Goal: Information Seeking & Learning: Learn about a topic

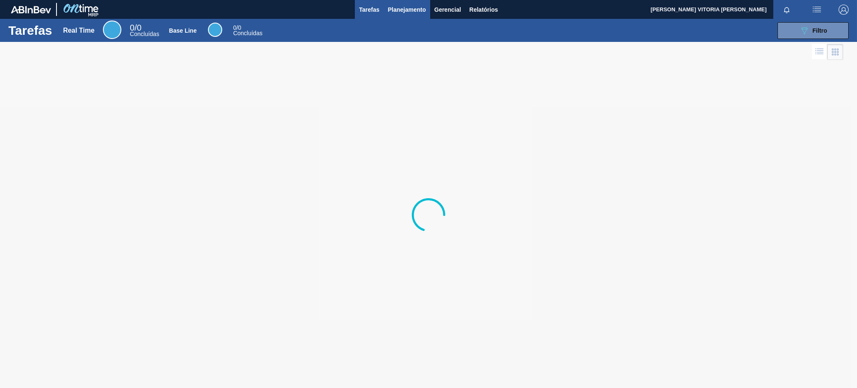
click at [398, 3] on button "Planejamento" at bounding box center [407, 9] width 46 height 19
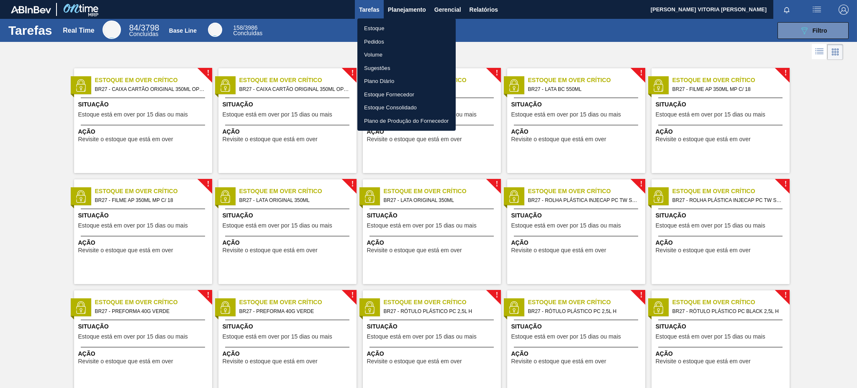
click at [385, 31] on li "Estoque" at bounding box center [406, 28] width 98 height 13
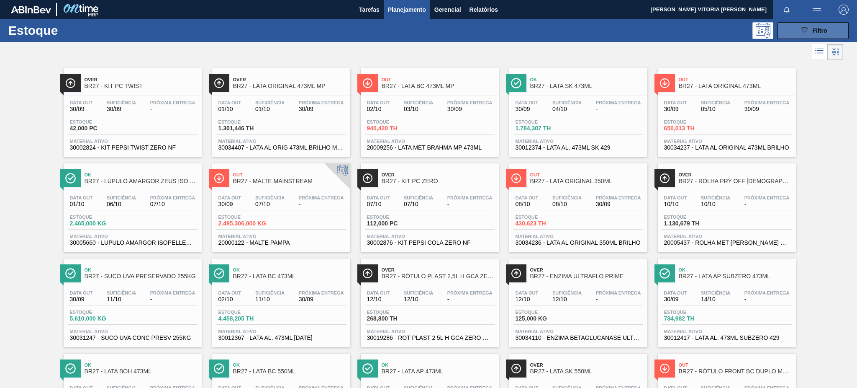
click at [811, 37] on button "089F7B8B-B2A5-4AFE-B5C0-19BA573D28AC Filtro" at bounding box center [813, 30] width 71 height 17
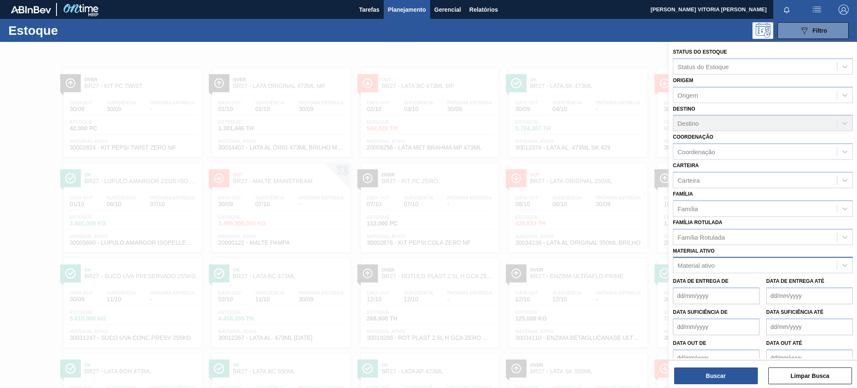
click at [719, 257] on div "Material ativo" at bounding box center [763, 265] width 180 height 16
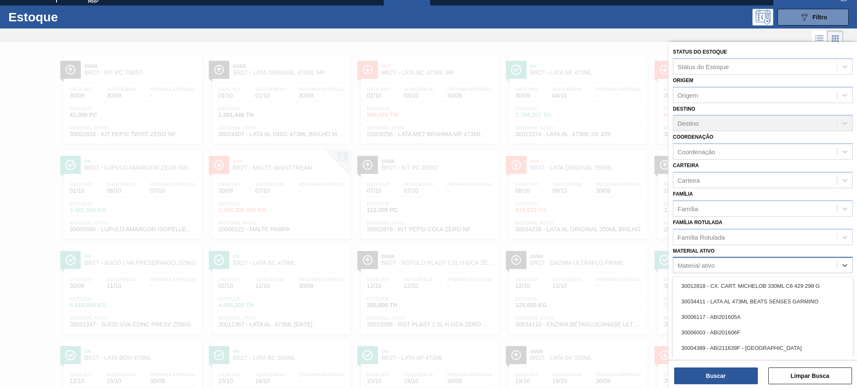
scroll to position [15, 0]
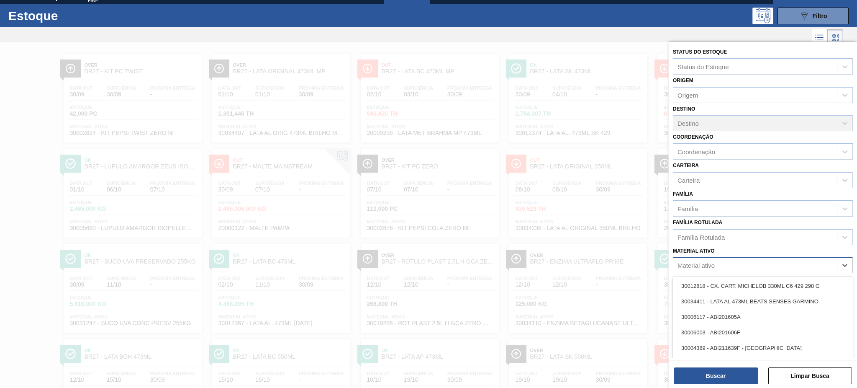
paste ativo "20002047"
type ativo "20002047"
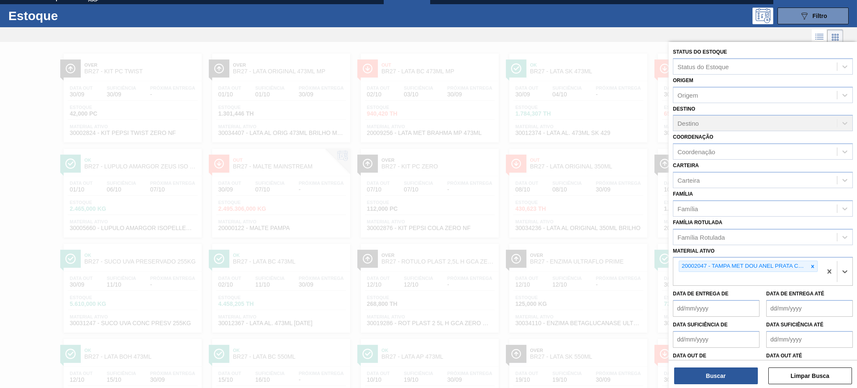
paste ativo "20002048"
type ativo "20002048"
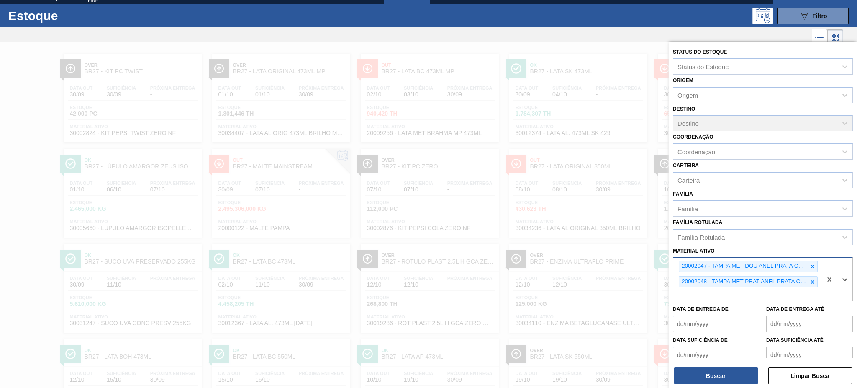
paste ativo "30030680"
type ativo "30030680"
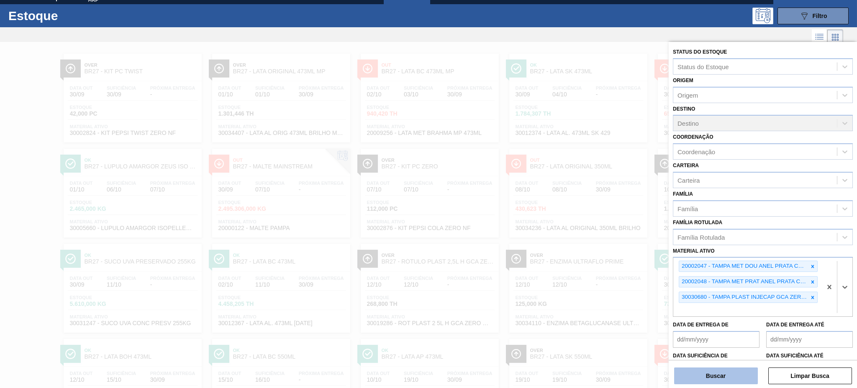
click at [741, 380] on button "Buscar" at bounding box center [716, 375] width 84 height 17
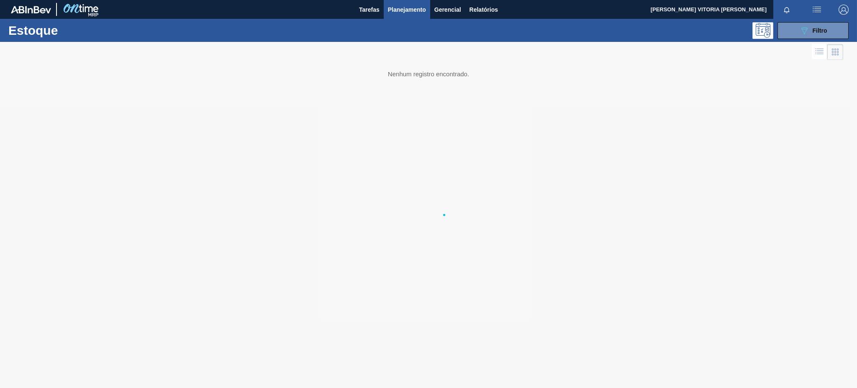
scroll to position [0, 0]
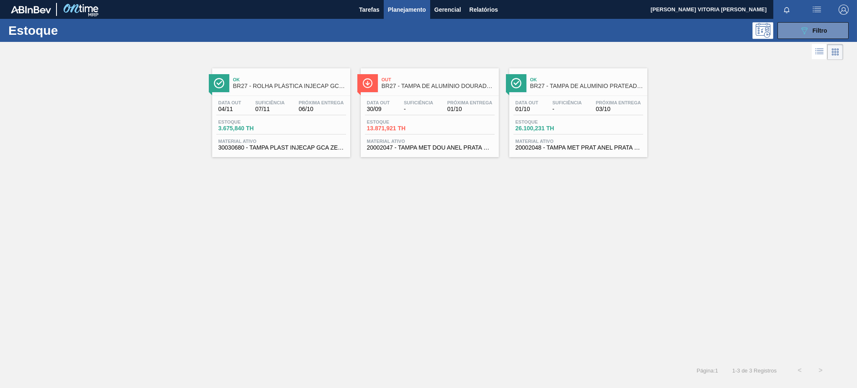
click at [315, 90] on div "Ok BR27 - ROLHA PLÁSTICA INJECAP GCA ZERO SHORT" at bounding box center [289, 83] width 113 height 19
click at [423, 112] on div "Data out 30/09 Suficiência - Próxima Entrega 01/10" at bounding box center [430, 107] width 130 height 15
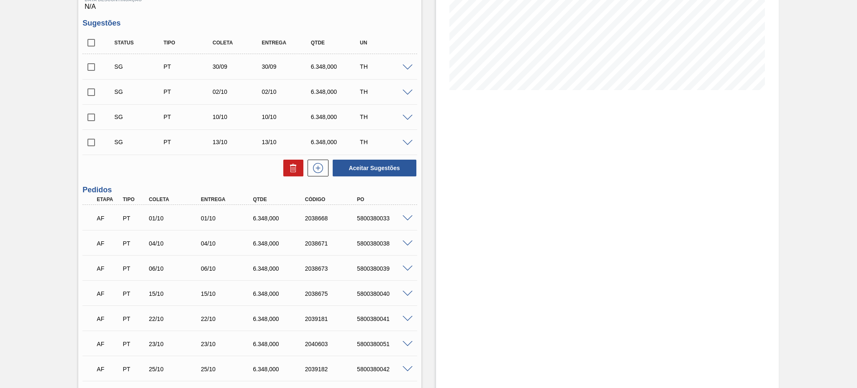
scroll to position [167, 0]
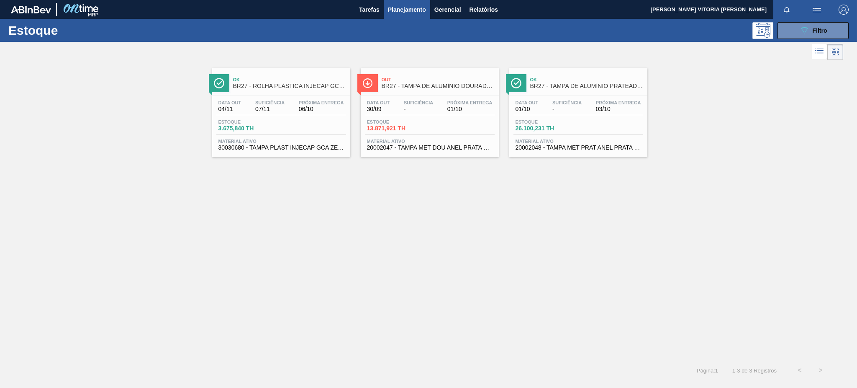
click at [594, 94] on div "Ok BR27 - TAMPA DE ALUMÍNIO PRATEADA BALL CDL Data out 01/10 Suficiência - Próx…" at bounding box center [578, 112] width 138 height 89
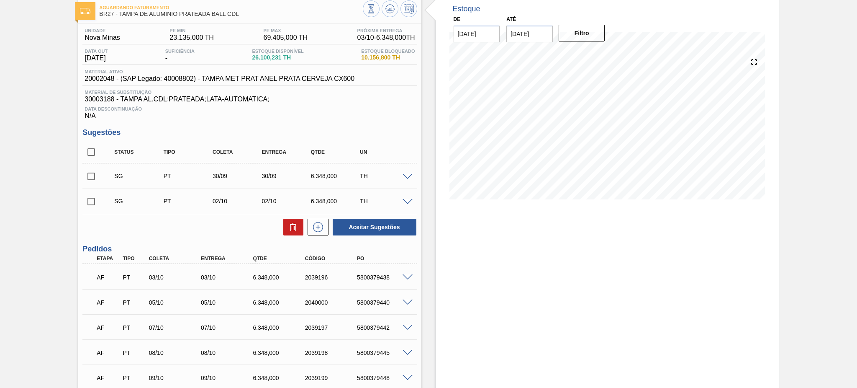
scroll to position [111, 0]
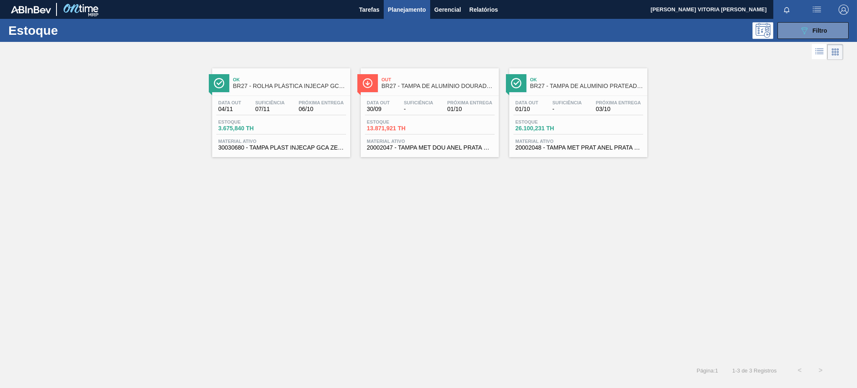
click at [840, 54] on icon at bounding box center [835, 52] width 10 height 10
click at [812, 52] on li at bounding box center [819, 51] width 15 height 15
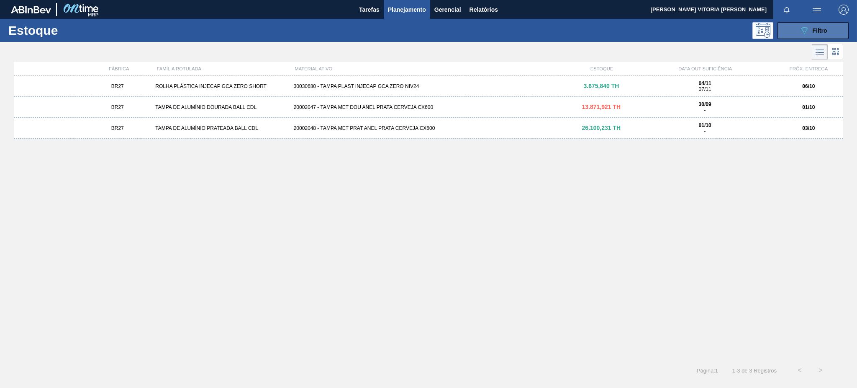
click at [815, 33] on div "089F7B8B-B2A5-4AFE-B5C0-19BA573D28AC Filtro" at bounding box center [813, 31] width 28 height 10
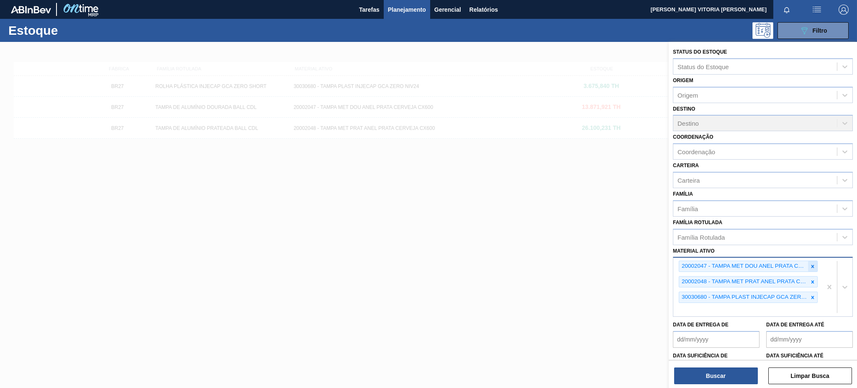
click at [819, 259] on div "20002047 - TAMPA MET DOU [PERSON_NAME] CERVEJA CX600 20002048 - TAMPA MET PRAT …" at bounding box center [747, 286] width 149 height 59
click at [814, 263] on icon at bounding box center [813, 266] width 6 height 6
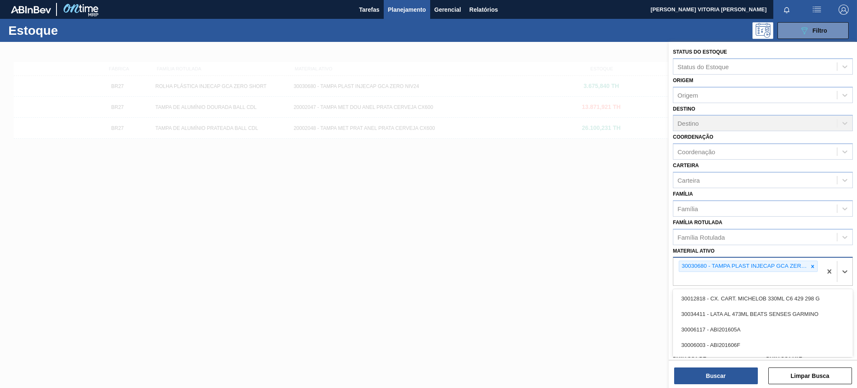
click at [813, 263] on icon at bounding box center [813, 266] width 6 height 6
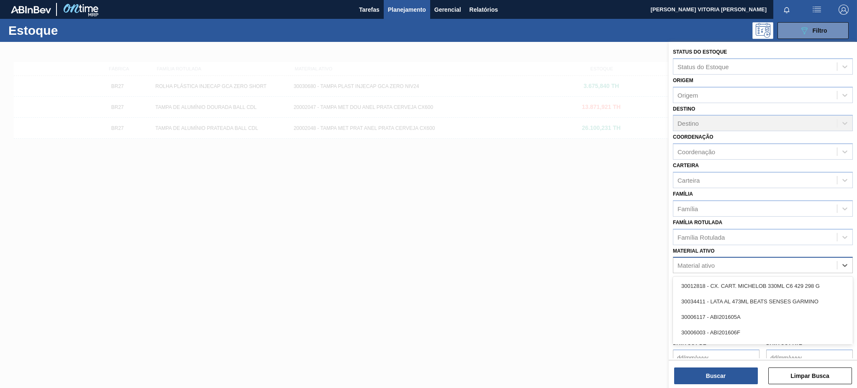
paste ativo "30012508"
type ativo "30012508"
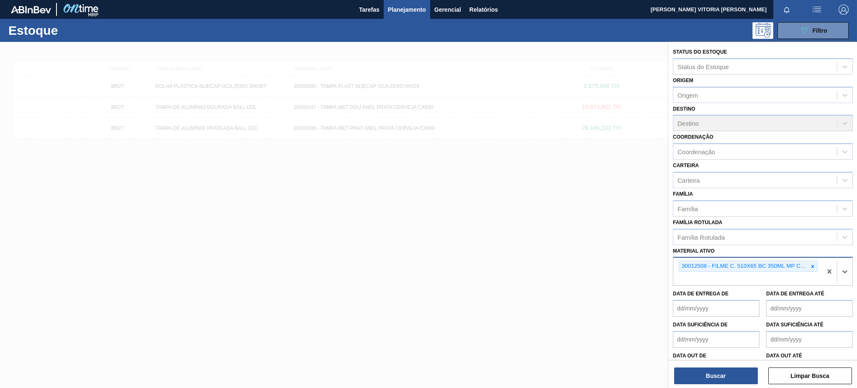
paste ativo "30031289"
type ativo "30031289"
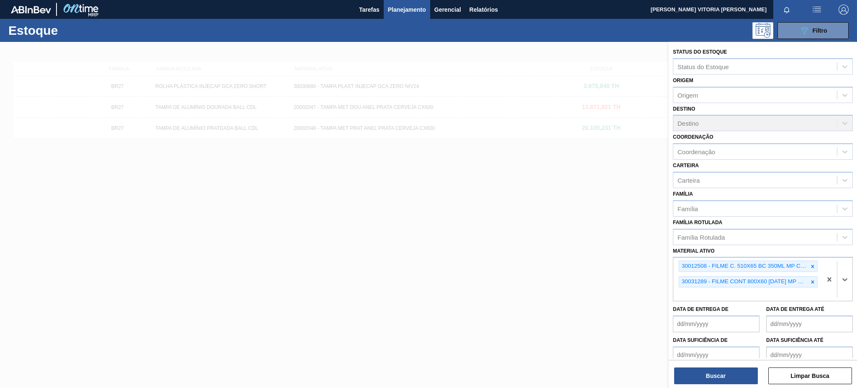
paste ativo "30003071"
type ativo "30003071"
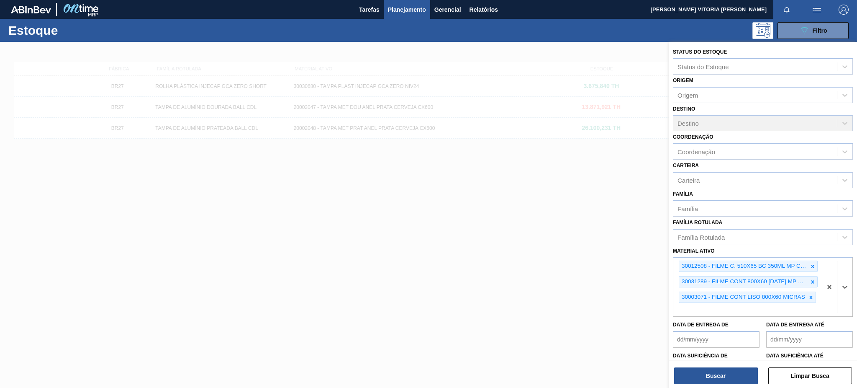
paste ativo "30004672"
type ativo "30004672"
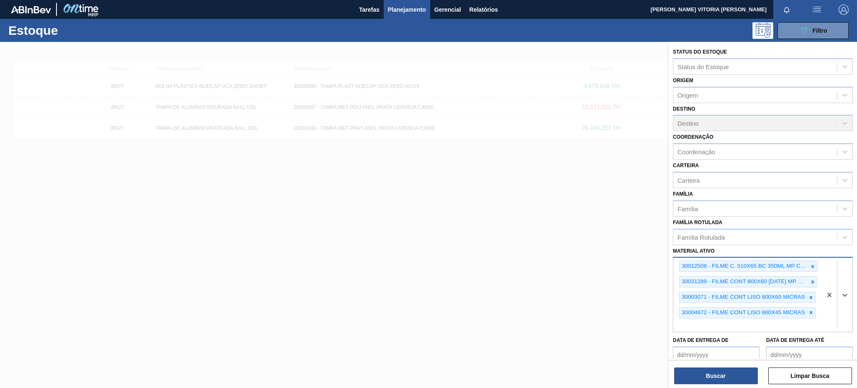
paste ativo "30003607"
type ativo "30003607"
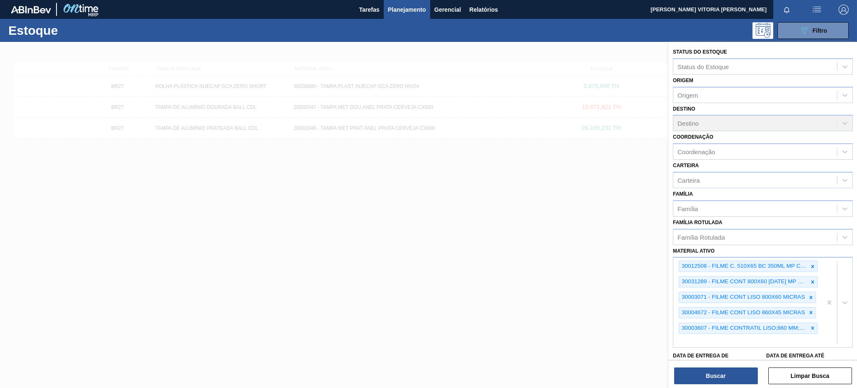
click at [722, 367] on div "Buscar Limpar Busca" at bounding box center [763, 370] width 188 height 23
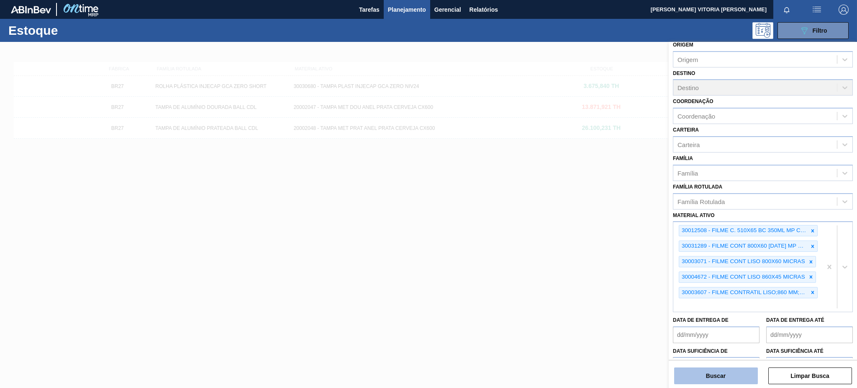
click at [727, 376] on button "Buscar" at bounding box center [716, 375] width 84 height 17
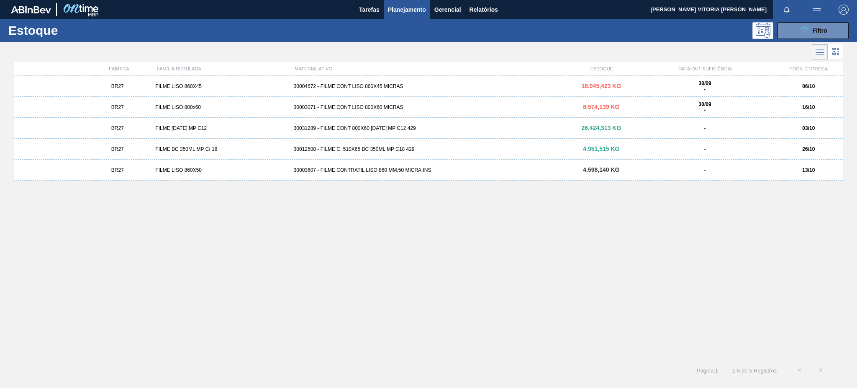
click at [609, 88] on span "18.945,423 KG" at bounding box center [601, 85] width 40 height 7
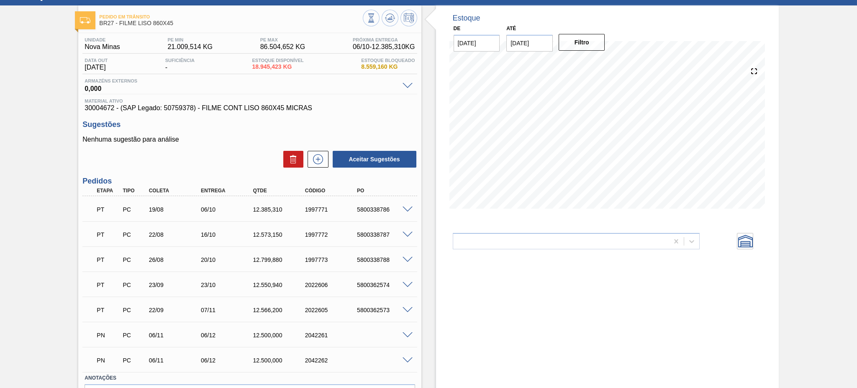
scroll to position [56, 0]
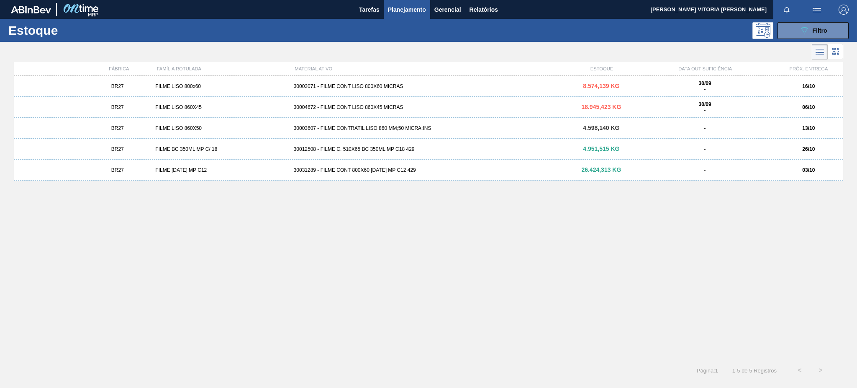
click at [399, 92] on div "BR27 FILME LISO 800x60 30003071 - FILME CONT LISO 800X60 MICRAS 8.574,139 KG 30…" at bounding box center [428, 86] width 829 height 21
click at [419, 134] on div "BR27 FILME LISO 860X50 30003607 - FILME CONTRATIL LISO;860 MM;50 MICRA;INS 4.59…" at bounding box center [428, 128] width 829 height 21
click at [435, 148] on div "30012508 - FILME C. 510X65 BC 350ML MP C18 429" at bounding box center [428, 149] width 277 height 6
click at [440, 167] on div "30031289 - FILME CONT 800X60 [DATE] MP C12 429" at bounding box center [428, 170] width 277 height 6
click at [817, 33] on span "Filtro" at bounding box center [820, 30] width 15 height 7
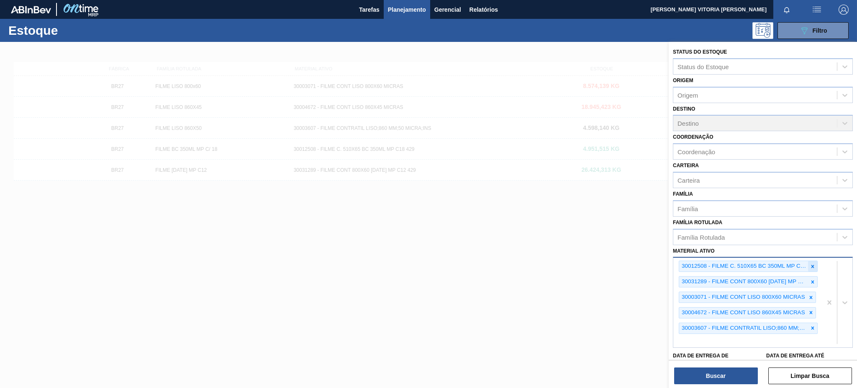
click at [810, 263] on icon at bounding box center [813, 266] width 6 height 6
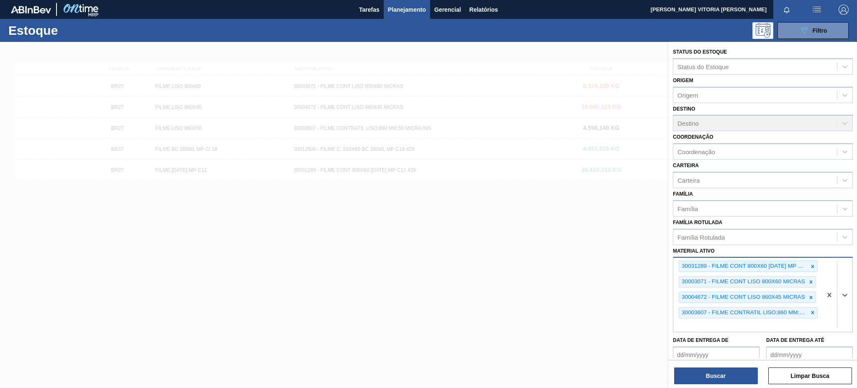
click at [810, 263] on icon at bounding box center [813, 266] width 6 height 6
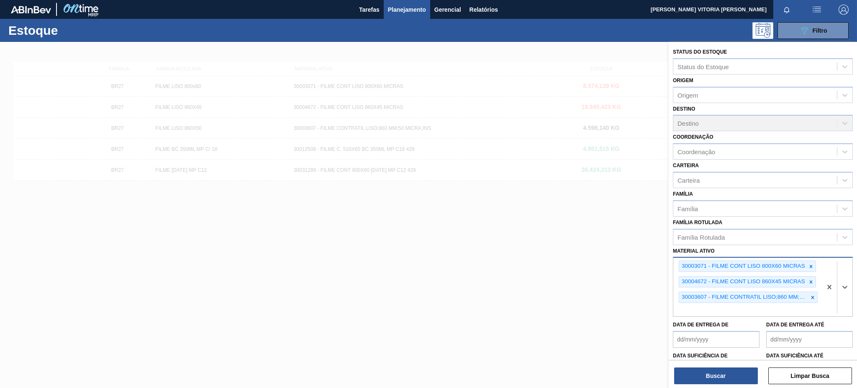
click at [810, 263] on icon at bounding box center [811, 266] width 6 height 6
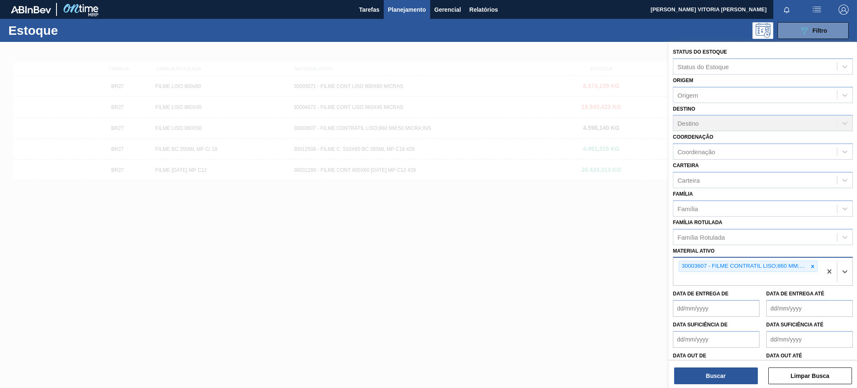
click at [810, 263] on icon at bounding box center [813, 266] width 6 height 6
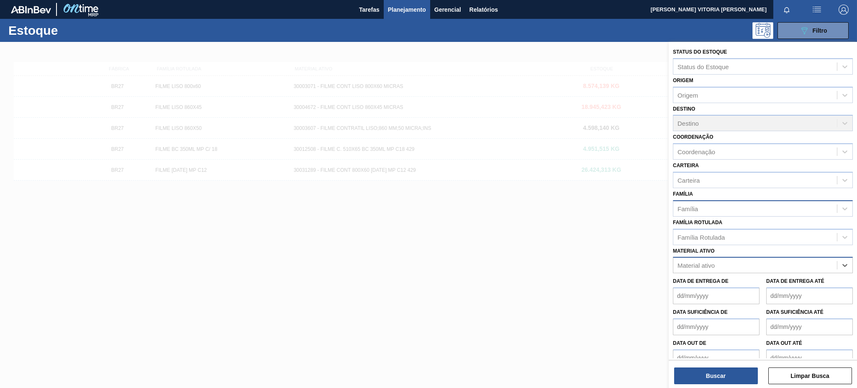
click at [730, 202] on div "Família" at bounding box center [755, 208] width 164 height 12
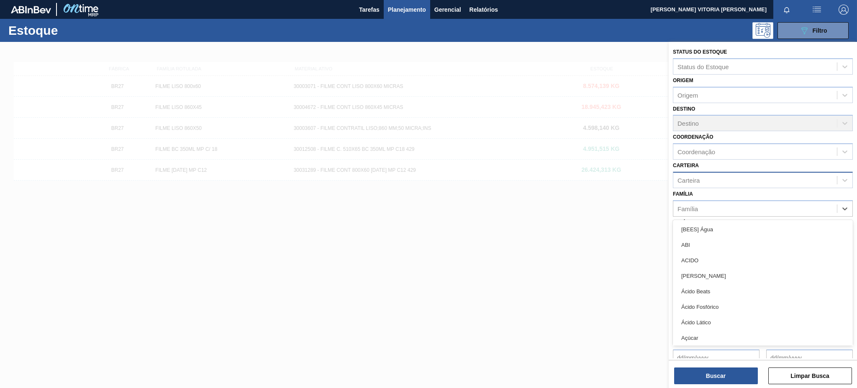
click at [726, 181] on div "Carteira" at bounding box center [755, 180] width 164 height 12
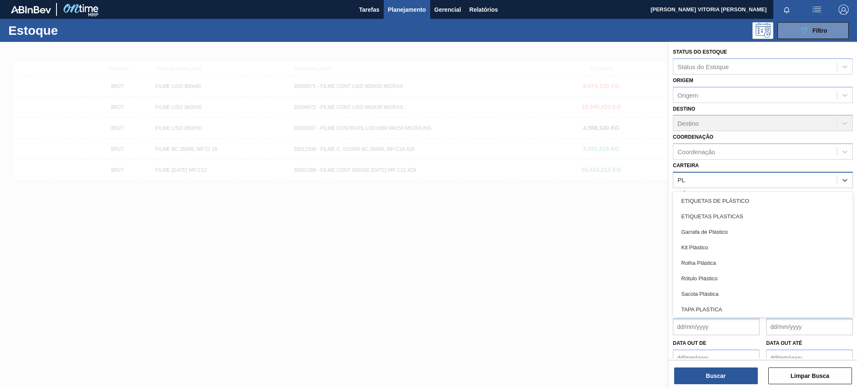
type input "PLÁ"
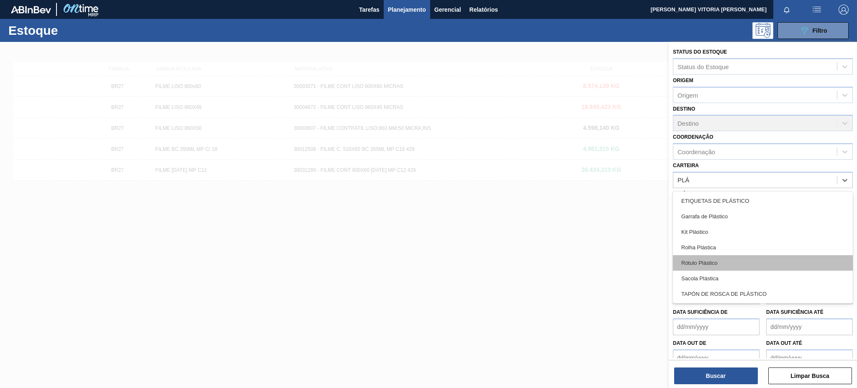
click at [723, 258] on div "Rótulo Plástico" at bounding box center [763, 262] width 180 height 15
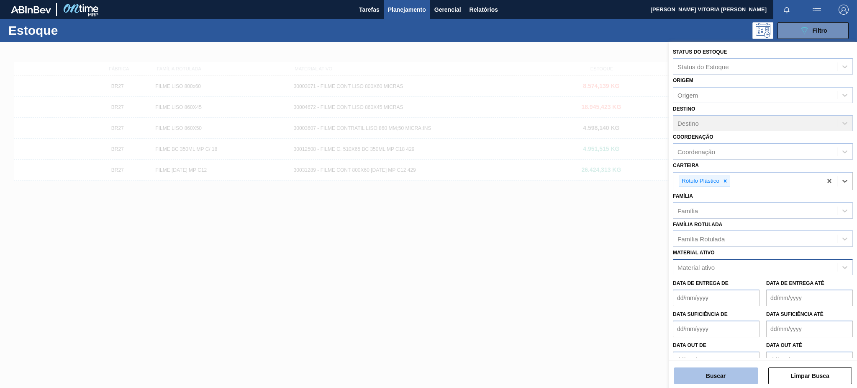
click at [726, 371] on button "Buscar" at bounding box center [716, 375] width 84 height 17
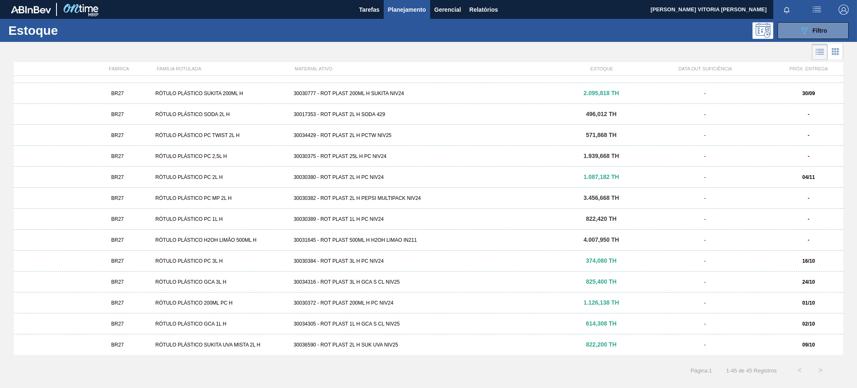
scroll to position [662, 0]
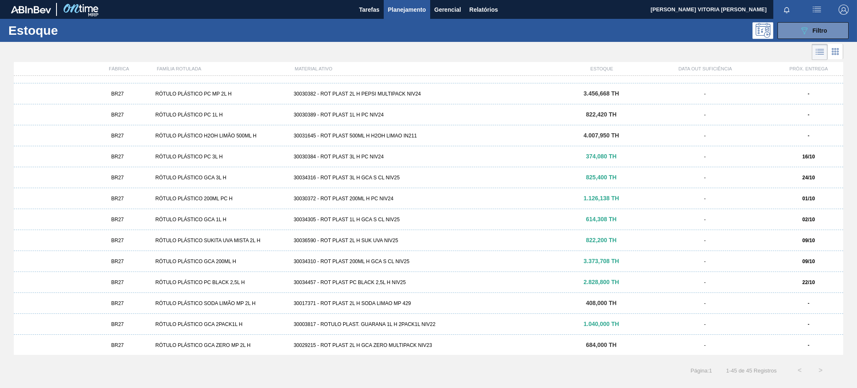
click at [391, 223] on div "BR27 RÓTULO PLÁSTICO GCA 1L H 30034305 - ROT PLAST 1L H GCA S CL NIV25 614,308 …" at bounding box center [428, 219] width 829 height 21
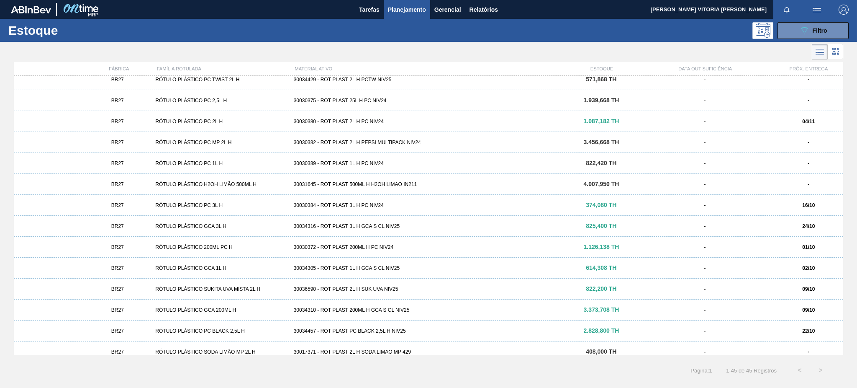
scroll to position [662, 0]
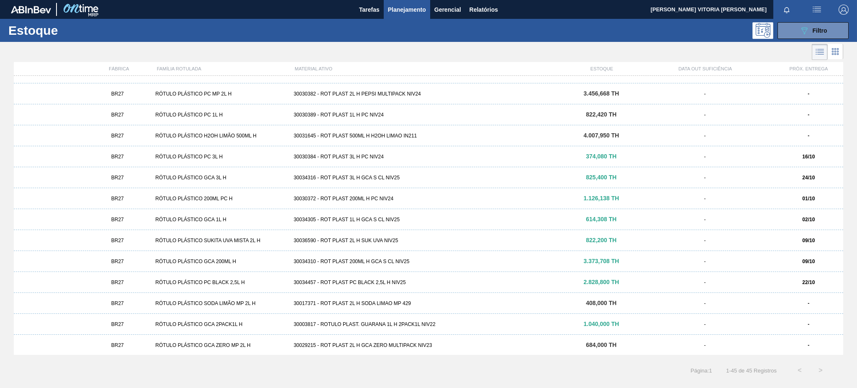
click at [425, 197] on div "30030372 - ROT PLAST 200ML H PC NIV24" at bounding box center [428, 198] width 277 height 6
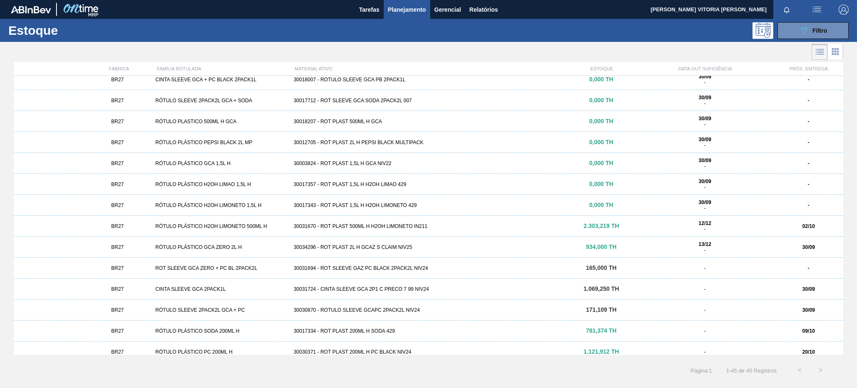
scroll to position [335, 0]
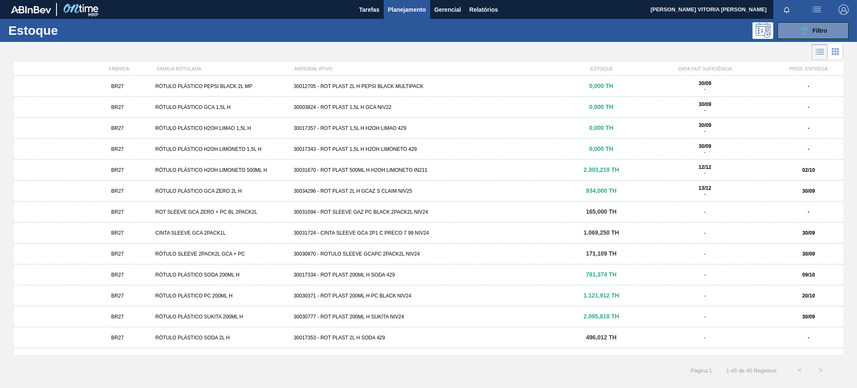
click at [381, 277] on div "30017334 - ROT PLAST 200ML H SODA 429" at bounding box center [428, 275] width 277 height 6
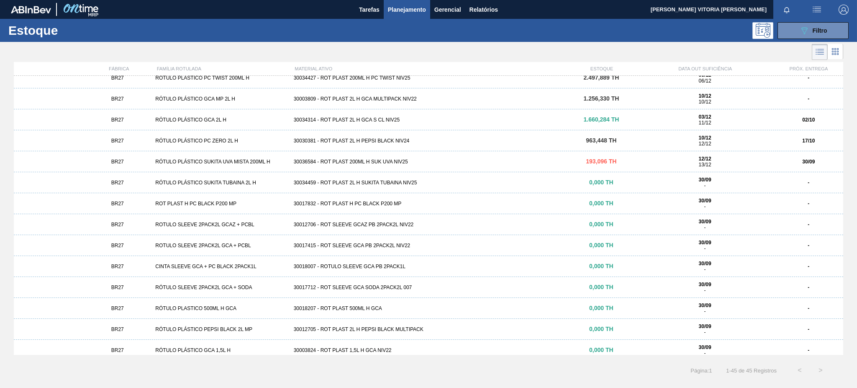
scroll to position [111, 0]
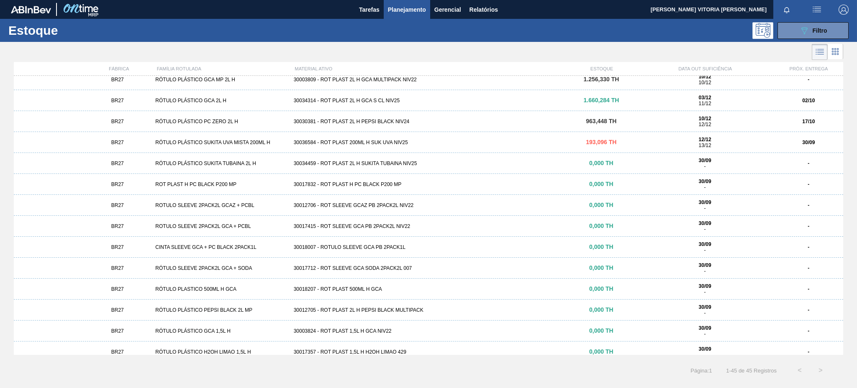
click at [339, 146] on div "BR27 RÓTULO PLÁSTICO SUKITA UVA MISTA 200ML H 30036584 - ROT PLAST 200ML H SUK …" at bounding box center [428, 142] width 829 height 21
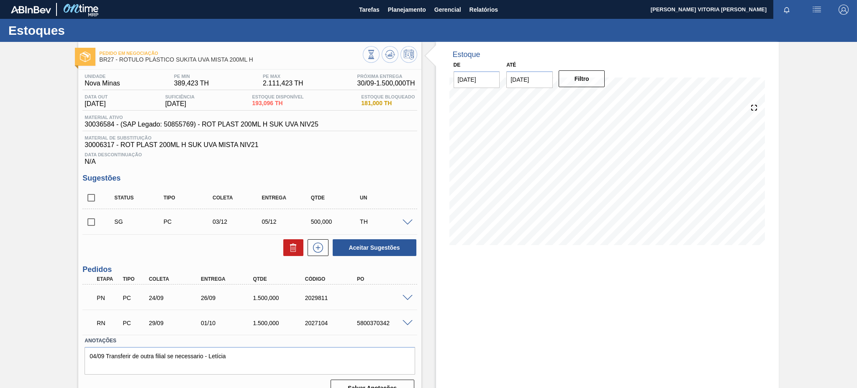
click at [404, 299] on span at bounding box center [408, 298] width 10 height 6
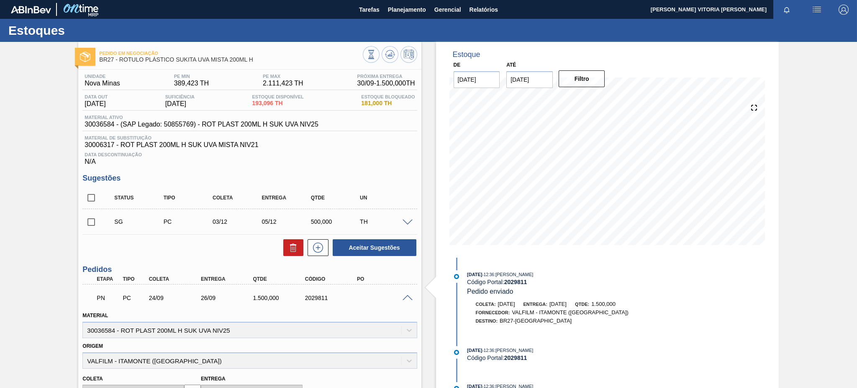
click at [404, 299] on span at bounding box center [408, 298] width 10 height 6
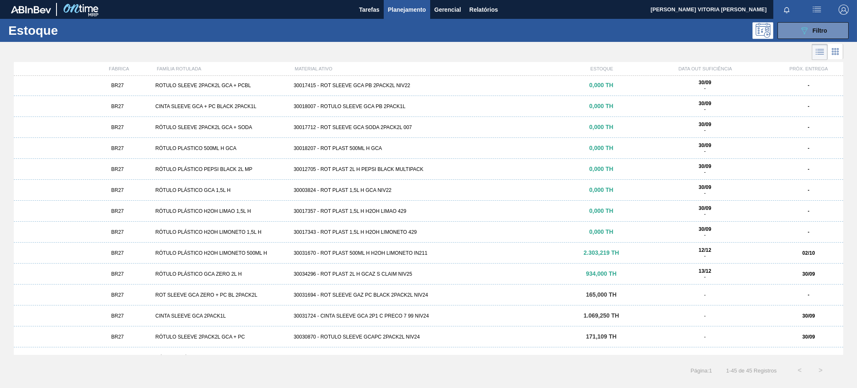
scroll to position [279, 0]
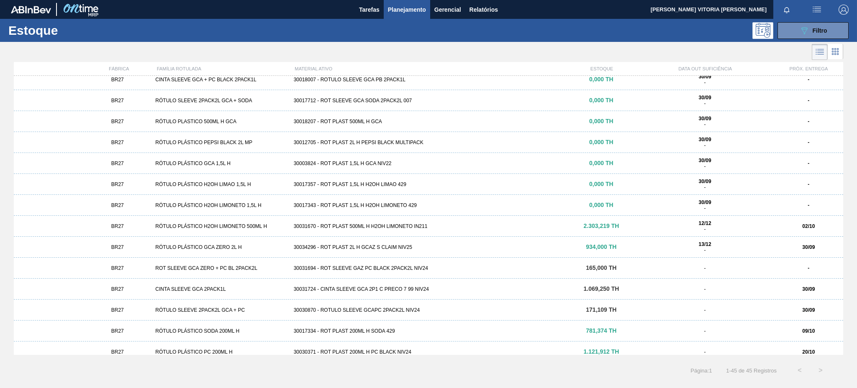
click at [494, 315] on div "BR27 RÓTULO SLEEVE 2PACK2L GCA + PC 30030870 - ROTULO SLEEVE GCAPC 2PACK2L NIV2…" at bounding box center [428, 309] width 829 height 21
click at [390, 246] on div "30034296 - ROT PLAST 2L H GCAZ S CLAIM NIV25" at bounding box center [428, 247] width 277 height 6
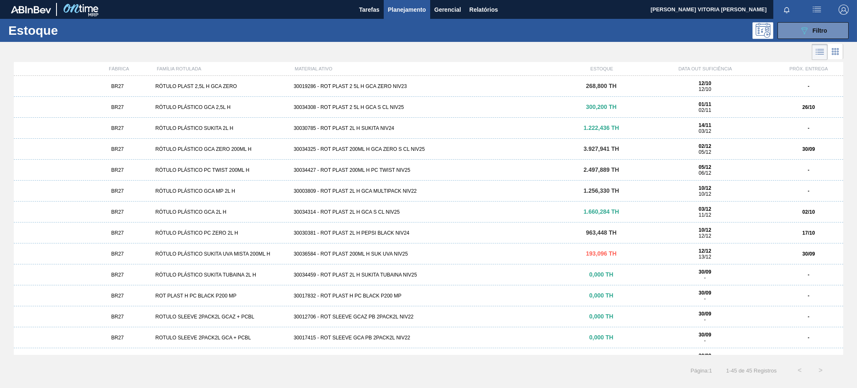
click at [368, 234] on div "30030381 - ROT PLAST 2L H PEPSI BLACK NIV24" at bounding box center [428, 233] width 277 height 6
click at [833, 31] on button "089F7B8B-B2A5-4AFE-B5C0-19BA573D28AC Filtro" at bounding box center [813, 30] width 71 height 17
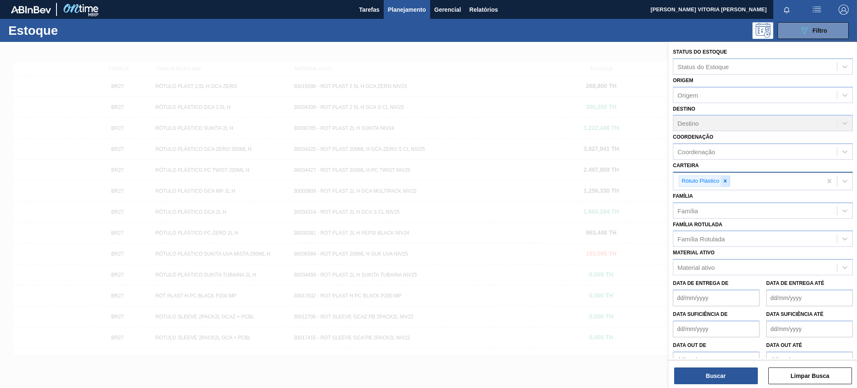
click at [721, 180] on div at bounding box center [725, 181] width 9 height 10
click at [724, 180] on div "Carteira" at bounding box center [755, 180] width 164 height 12
type input "prefo"
click at [669, 377] on div "Buscar Limpar Busca" at bounding box center [763, 370] width 188 height 23
click at [683, 372] on button "Buscar" at bounding box center [716, 375] width 84 height 17
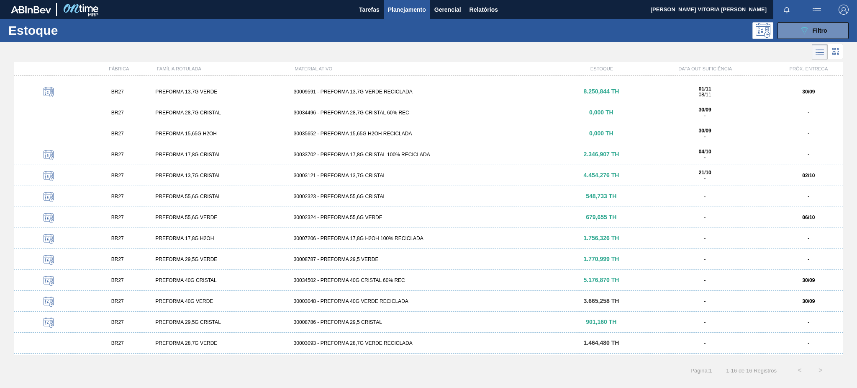
scroll to position [56, 0]
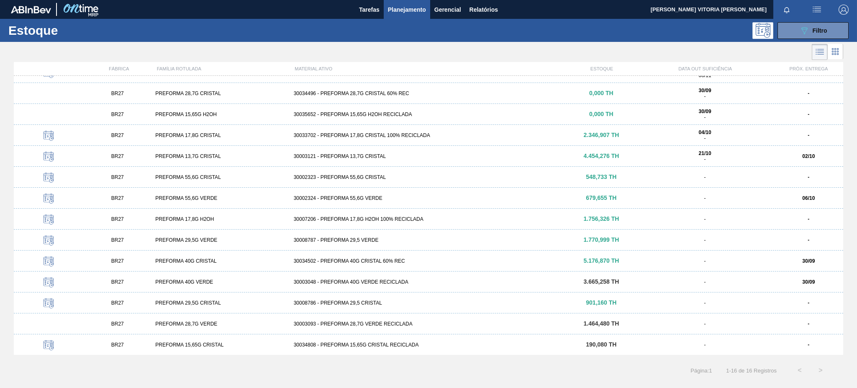
click at [420, 157] on div "30003121 - PREFORMA 13,7G CRISTAL" at bounding box center [428, 156] width 277 height 6
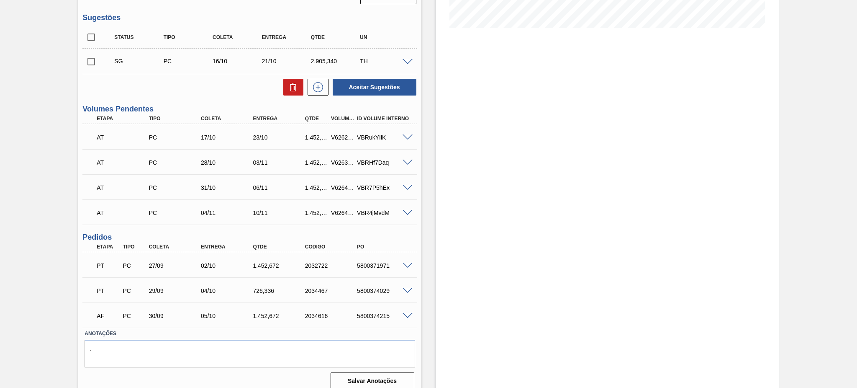
scroll to position [224, 0]
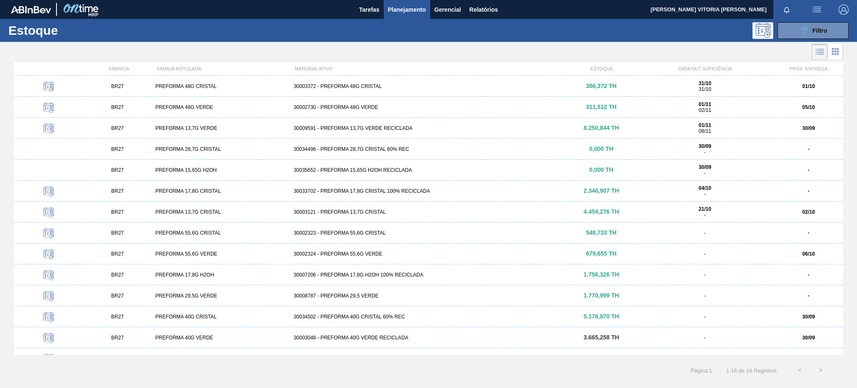
click at [478, 121] on div "BR27 PREFORMA 13,7G VERDE 30009591 - PREFORMA 13,7G VERDE RECICLADA 8.250,844 T…" at bounding box center [428, 128] width 829 height 21
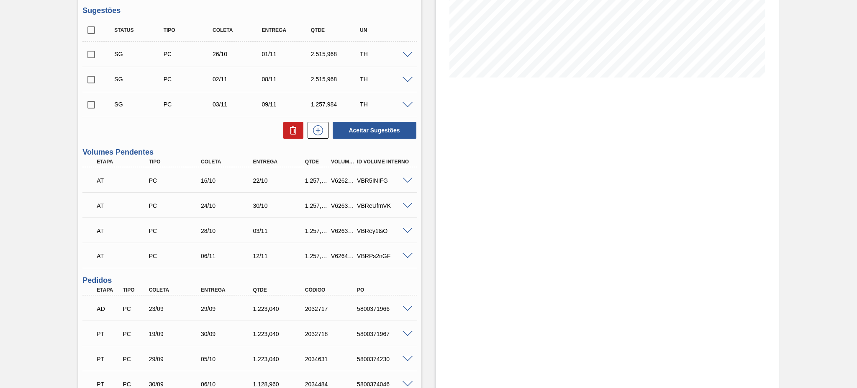
scroll to position [243, 0]
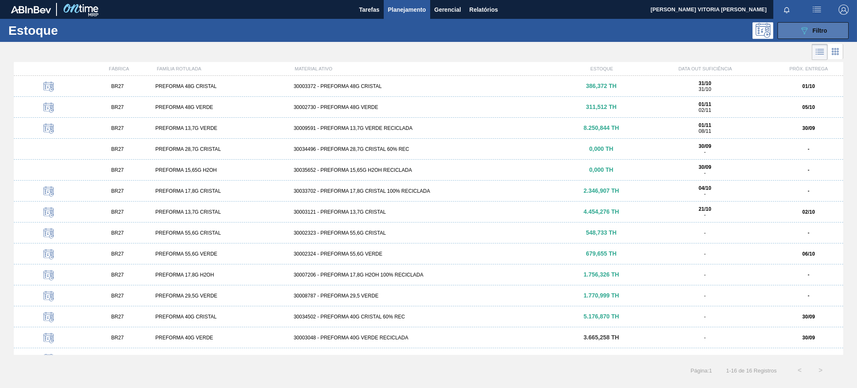
click at [829, 32] on button "089F7B8B-B2A5-4AFE-B5C0-19BA573D28AC Filtro" at bounding box center [813, 30] width 71 height 17
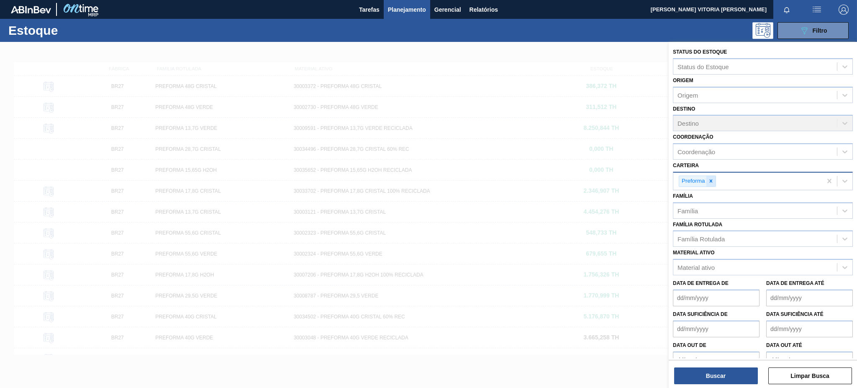
click at [714, 176] on div at bounding box center [710, 181] width 9 height 10
click at [700, 264] on div "Material ativo" at bounding box center [696, 265] width 37 height 7
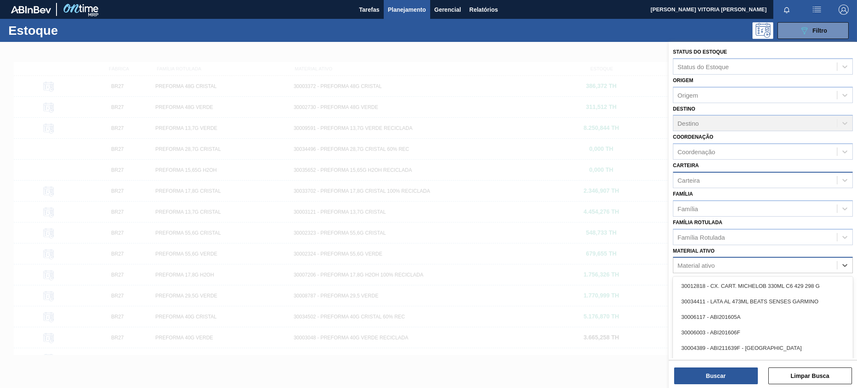
paste ativo "30002876"
type ativo "30002876"
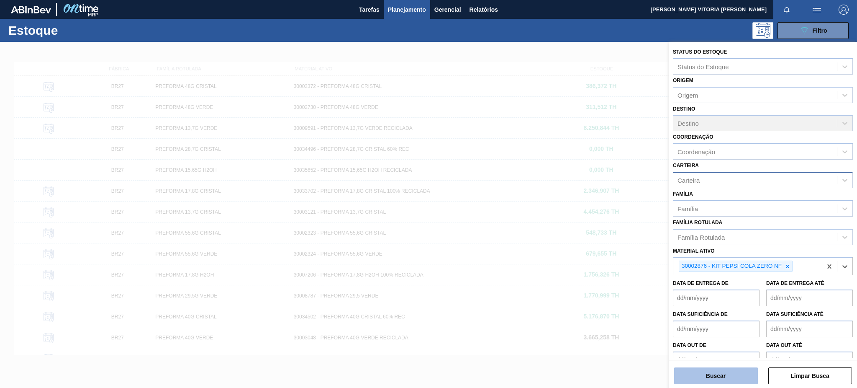
click at [706, 371] on button "Buscar" at bounding box center [716, 375] width 84 height 17
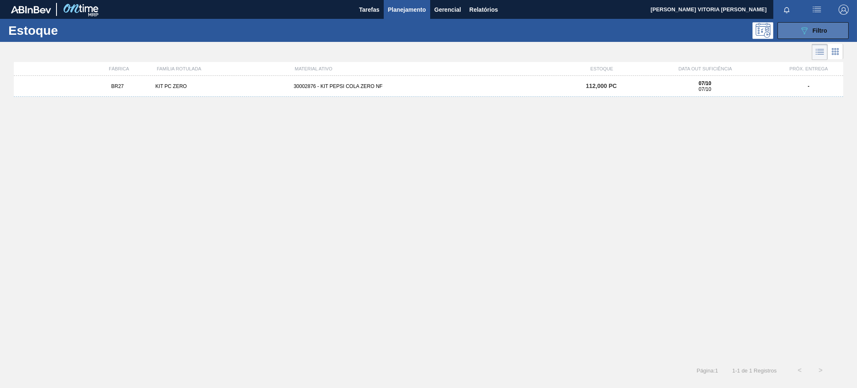
click at [842, 28] on button "089F7B8B-B2A5-4AFE-B5C0-19BA573D28AC Filtro" at bounding box center [813, 30] width 71 height 17
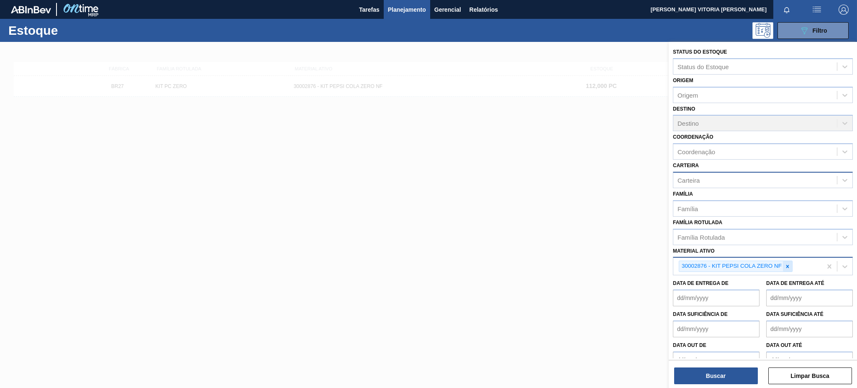
click at [786, 263] on icon at bounding box center [788, 266] width 6 height 6
paste ativo "30003535"
type ativo "30003535"
click at [710, 372] on button "Buscar" at bounding box center [716, 375] width 84 height 17
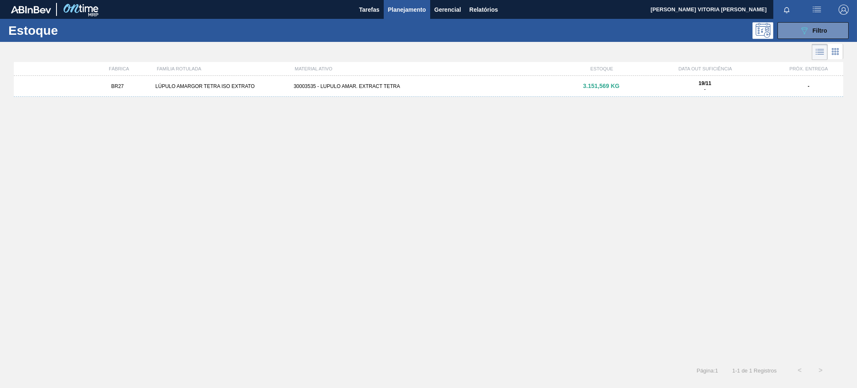
click at [421, 85] on div "30003535 - LUPULO AMAR. EXTRACT TETRA" at bounding box center [428, 86] width 277 height 6
